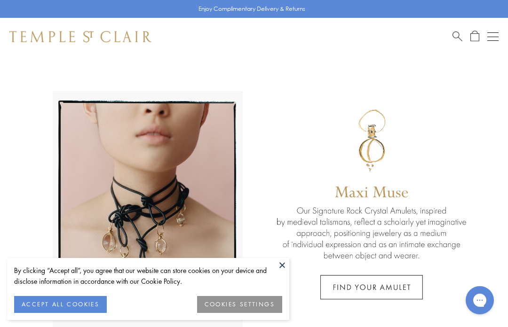
click at [265, 304] on button "COOKIES SETTINGS" at bounding box center [239, 304] width 85 height 17
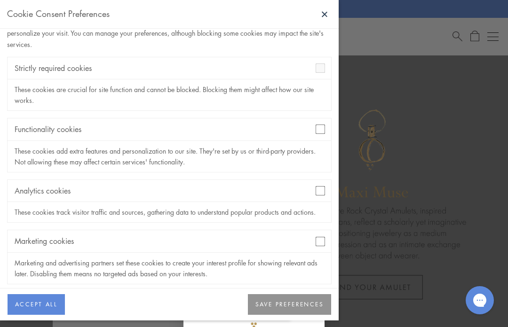
scroll to position [33, 0]
click at [298, 307] on button "SAVE PREFERENCES" at bounding box center [289, 304] width 83 height 21
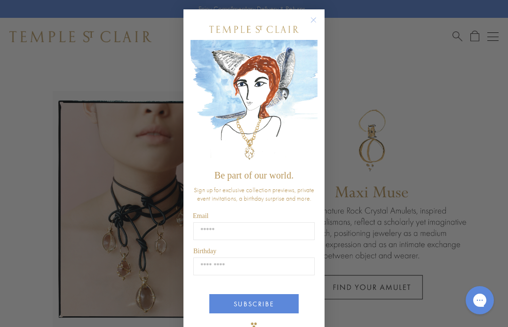
click at [319, 20] on circle "Close dialog" at bounding box center [313, 20] width 11 height 11
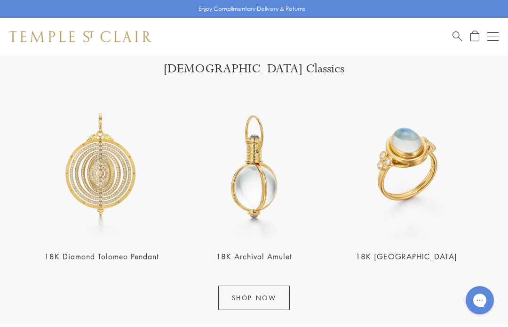
scroll to position [932, 0]
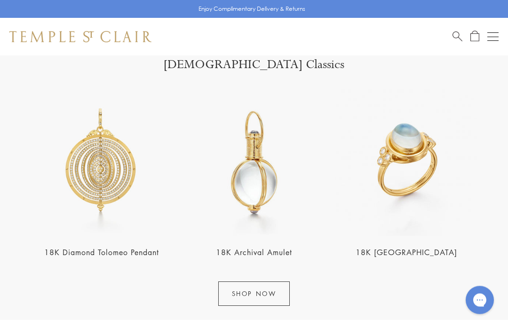
click at [402, 252] on link "18K Blue Moonstone Temple Ring" at bounding box center [407, 253] width 102 height 10
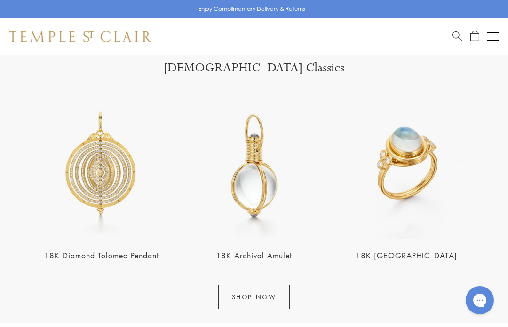
scroll to position [928, 0]
click at [282, 291] on link "SHOP NOW" at bounding box center [254, 297] width 72 height 24
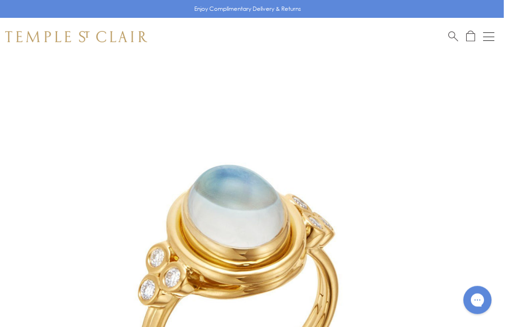
scroll to position [0, 2]
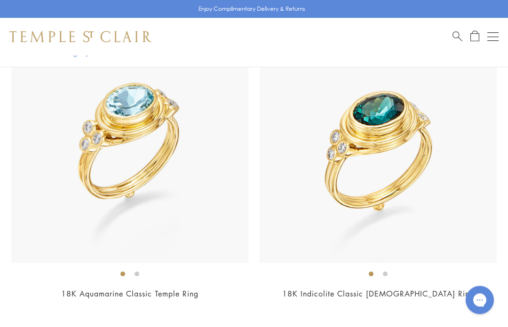
scroll to position [10993, 0]
click at [378, 289] on link "18K Indicolite Classic Temple Ring" at bounding box center [378, 294] width 192 height 10
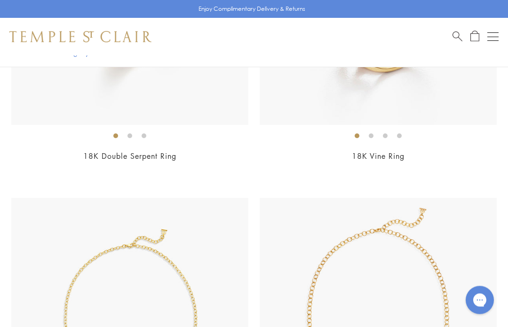
scroll to position [9819, 0]
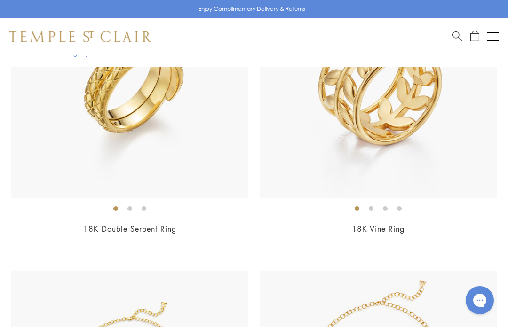
click at [490, 34] on button "Open navigation" at bounding box center [492, 36] width 11 height 11
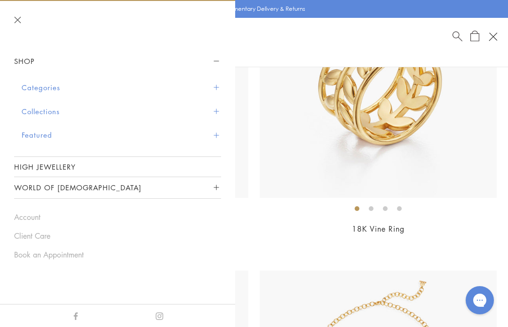
click at [32, 87] on button "Categories" at bounding box center [121, 88] width 199 height 24
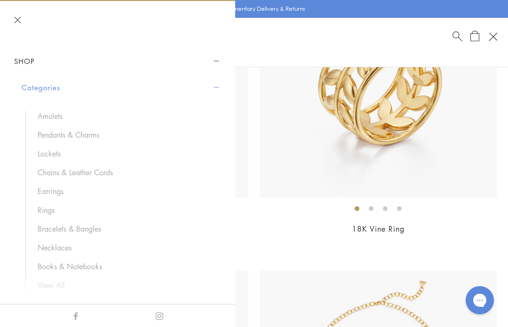
click at [49, 132] on link "Pendants & Charms" at bounding box center [125, 135] width 174 height 10
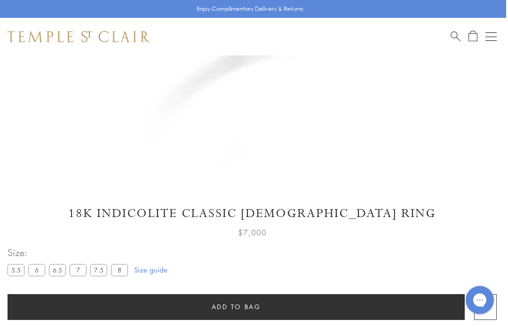
scroll to position [360, 2]
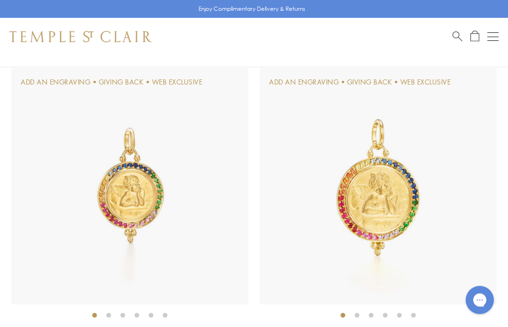
scroll to position [1964, 0]
click at [438, 217] on img at bounding box center [378, 186] width 237 height 237
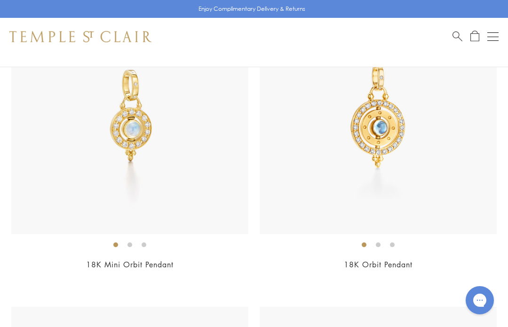
scroll to position [5752, 0]
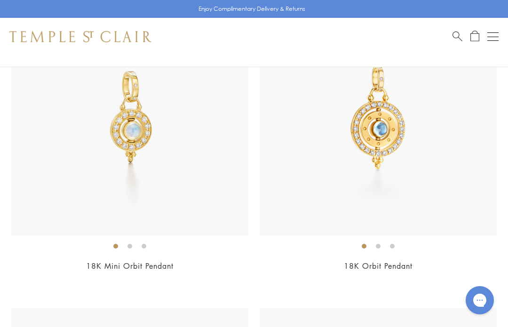
click at [397, 252] on div "18K Orbit Pendant $4,250" at bounding box center [378, 142] width 237 height 286
click at [420, 155] on img at bounding box center [378, 117] width 237 height 237
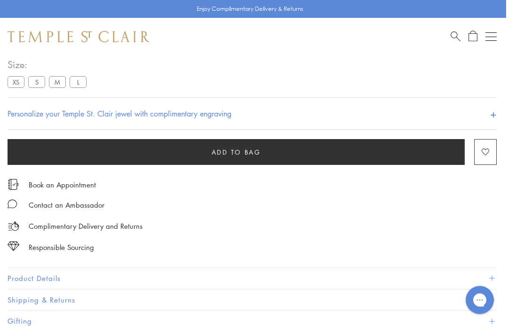
scroll to position [548, 2]
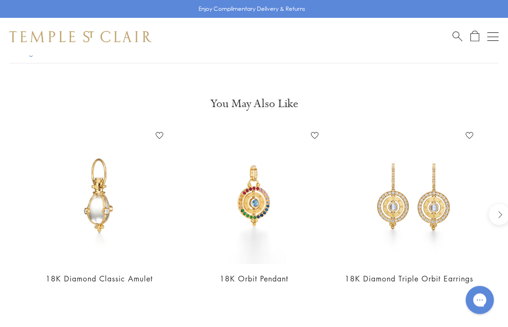
scroll to position [738, 0]
click at [279, 274] on link "18K Orbit Pendant" at bounding box center [254, 279] width 69 height 10
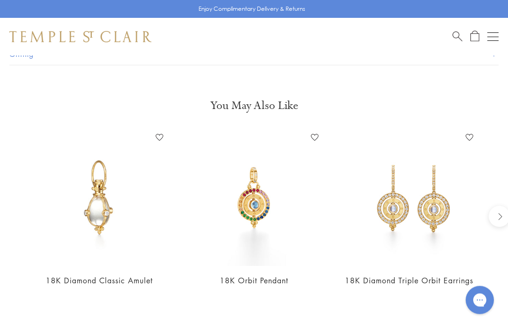
scroll to position [737, 0]
click at [403, 267] on div "18K Diamond Triple Orbit Earrings Add to Wishlist $11,000" at bounding box center [409, 213] width 136 height 169
click at [430, 222] on img at bounding box center [409, 197] width 136 height 136
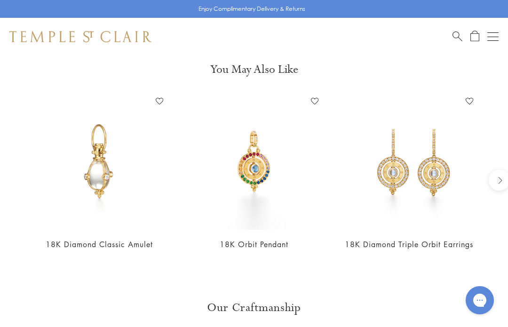
click at [266, 162] on img at bounding box center [254, 162] width 136 height 136
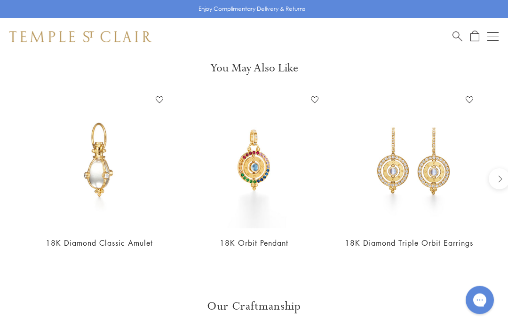
scroll to position [766, 0]
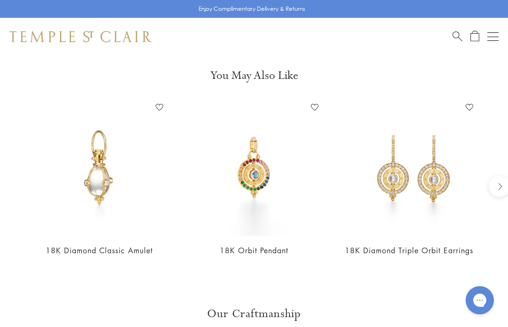
click at [262, 168] on img at bounding box center [254, 168] width 136 height 136
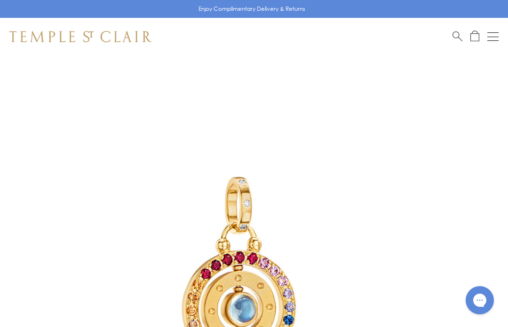
scroll to position [11, 0]
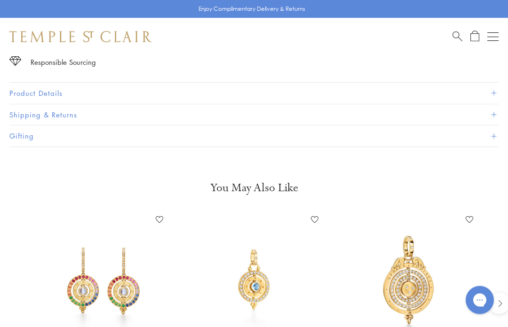
scroll to position [636, 0]
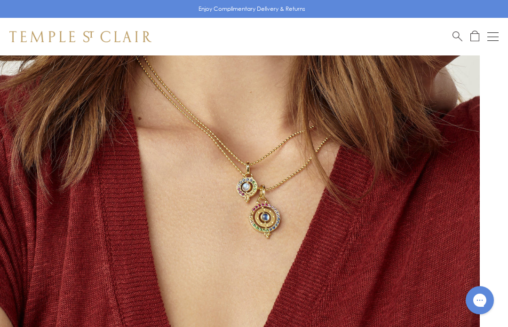
scroll to position [158, 0]
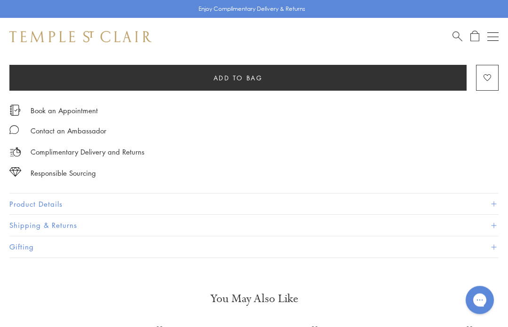
click at [496, 196] on button "Product Details" at bounding box center [253, 204] width 489 height 21
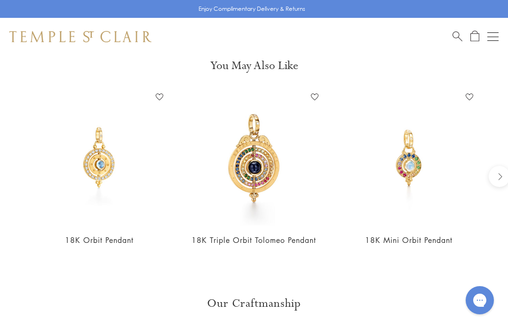
scroll to position [1001, 0]
click at [301, 236] on link "18K Triple Orbit Tolomeo Pendant" at bounding box center [253, 239] width 125 height 10
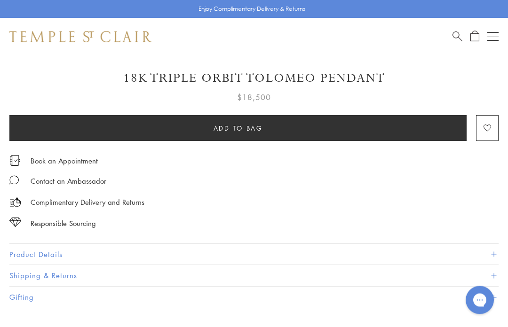
scroll to position [495, 0]
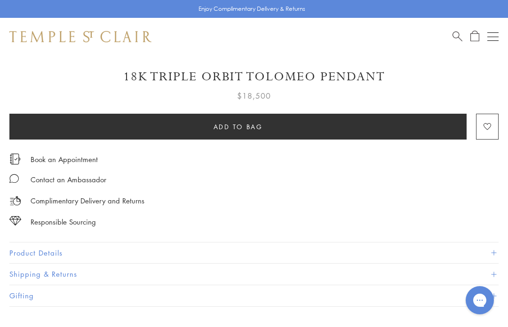
click at [315, 252] on button "Product Details" at bounding box center [253, 253] width 489 height 21
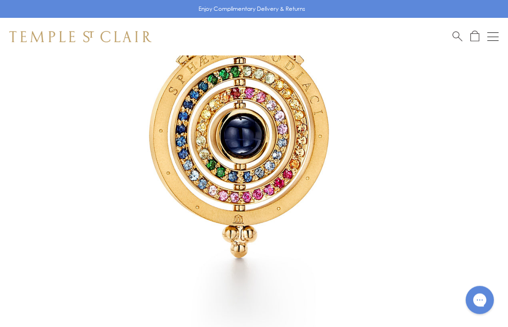
scroll to position [170, 0]
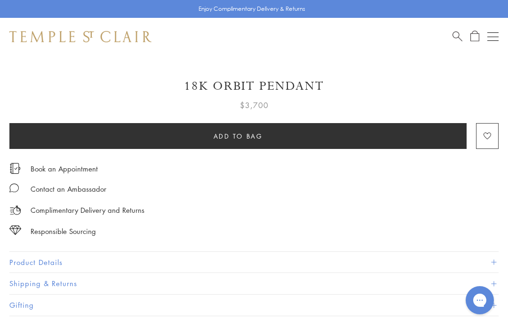
scroll to position [487, 0]
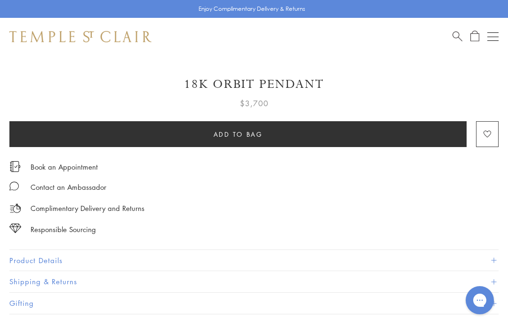
click at [24, 260] on button "Product Details" at bounding box center [253, 260] width 489 height 21
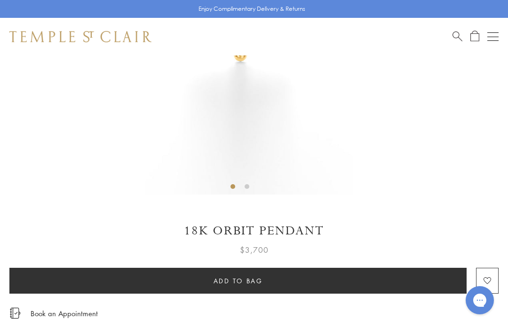
scroll to position [334, 0]
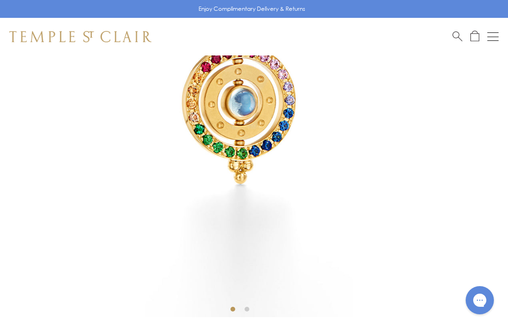
scroll to position [217, 0]
